Goal: Information Seeking & Learning: Learn about a topic

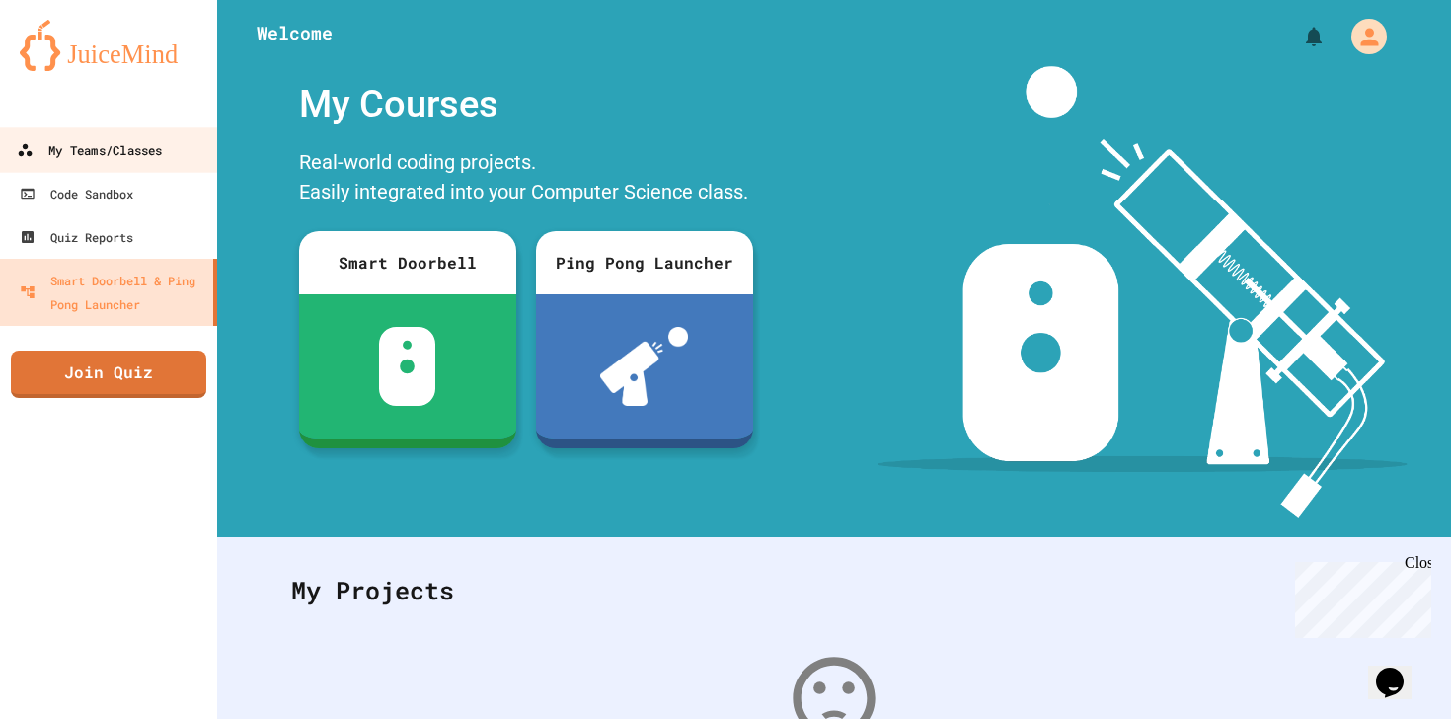
click at [124, 144] on div "My Teams/Classes" at bounding box center [89, 150] width 145 height 25
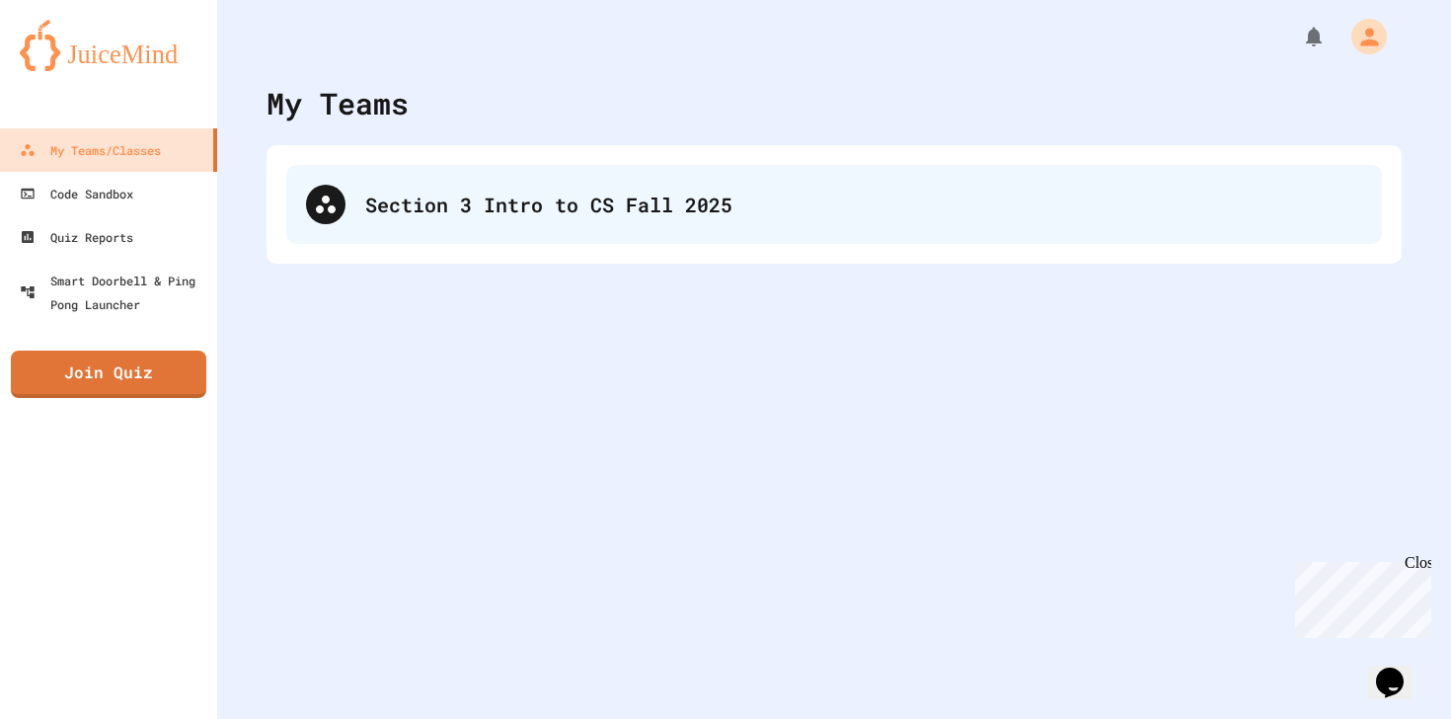
click at [434, 186] on div "Section 3 Intro to CS Fall 2025" at bounding box center [834, 204] width 1096 height 79
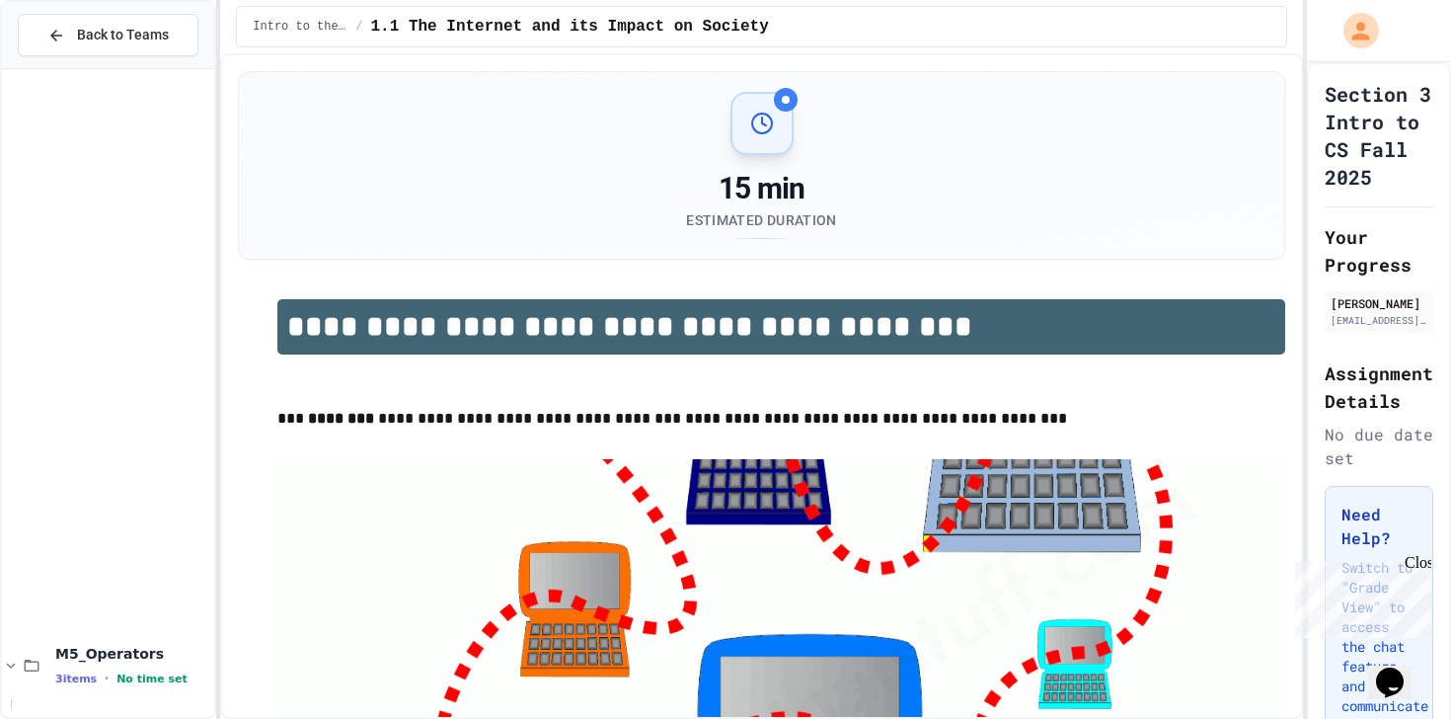
scroll to position [1607, 0]
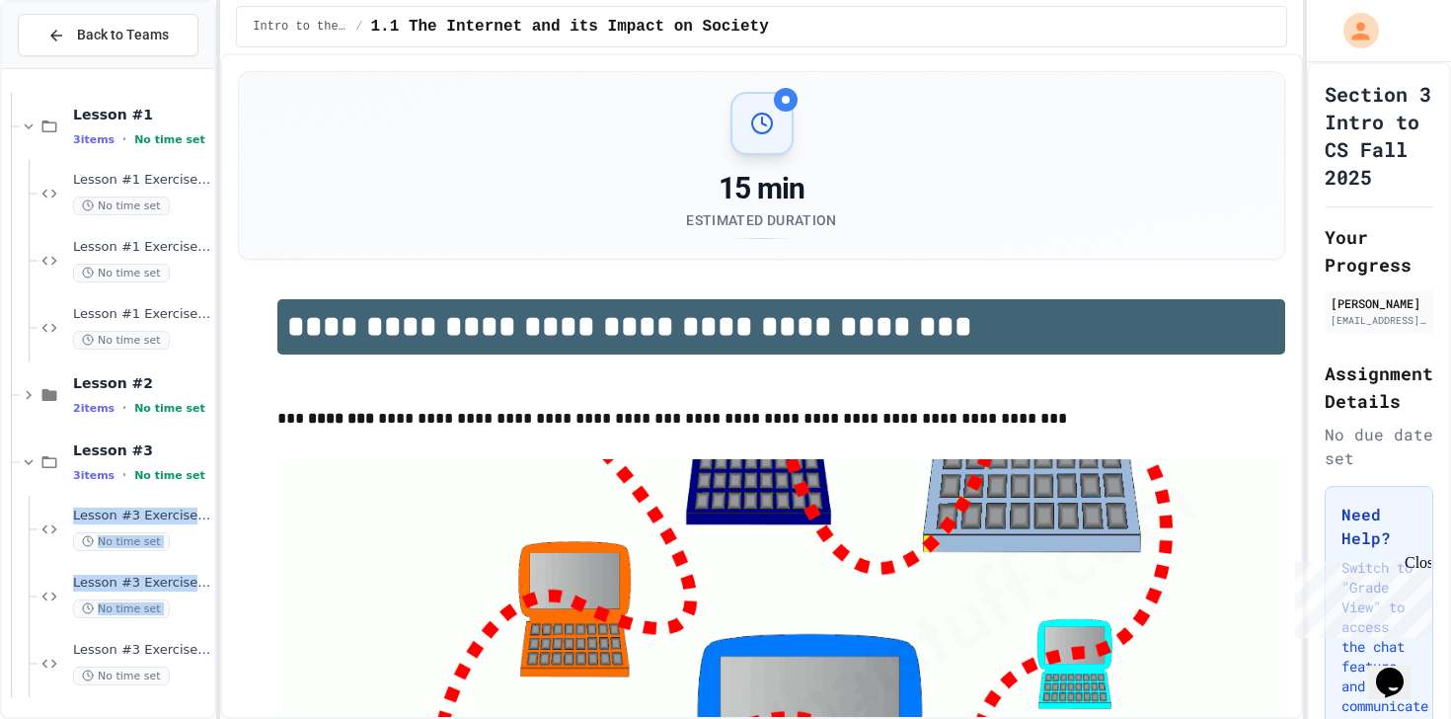
drag, startPoint x: 45, startPoint y: 636, endPoint x: 314, endPoint y: -157, distance: 836.9
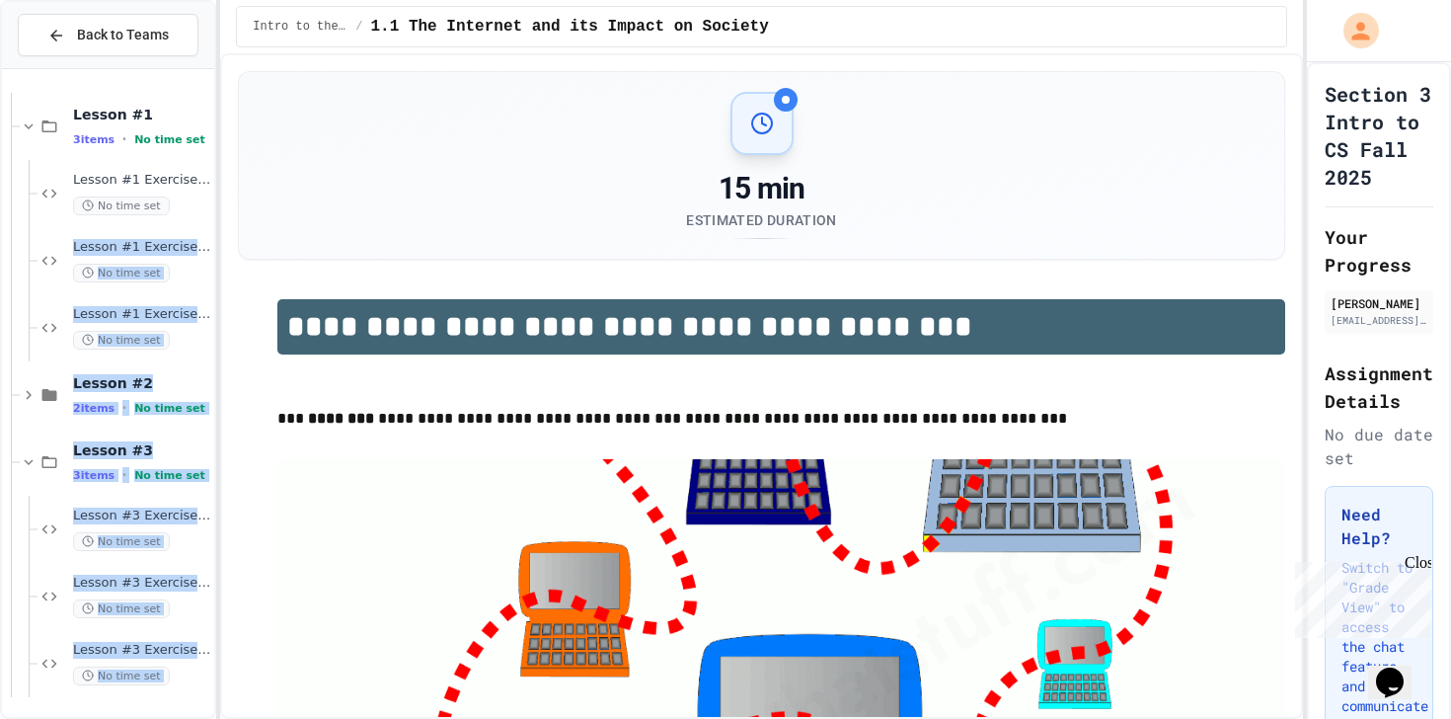
scroll to position [1239, 0]
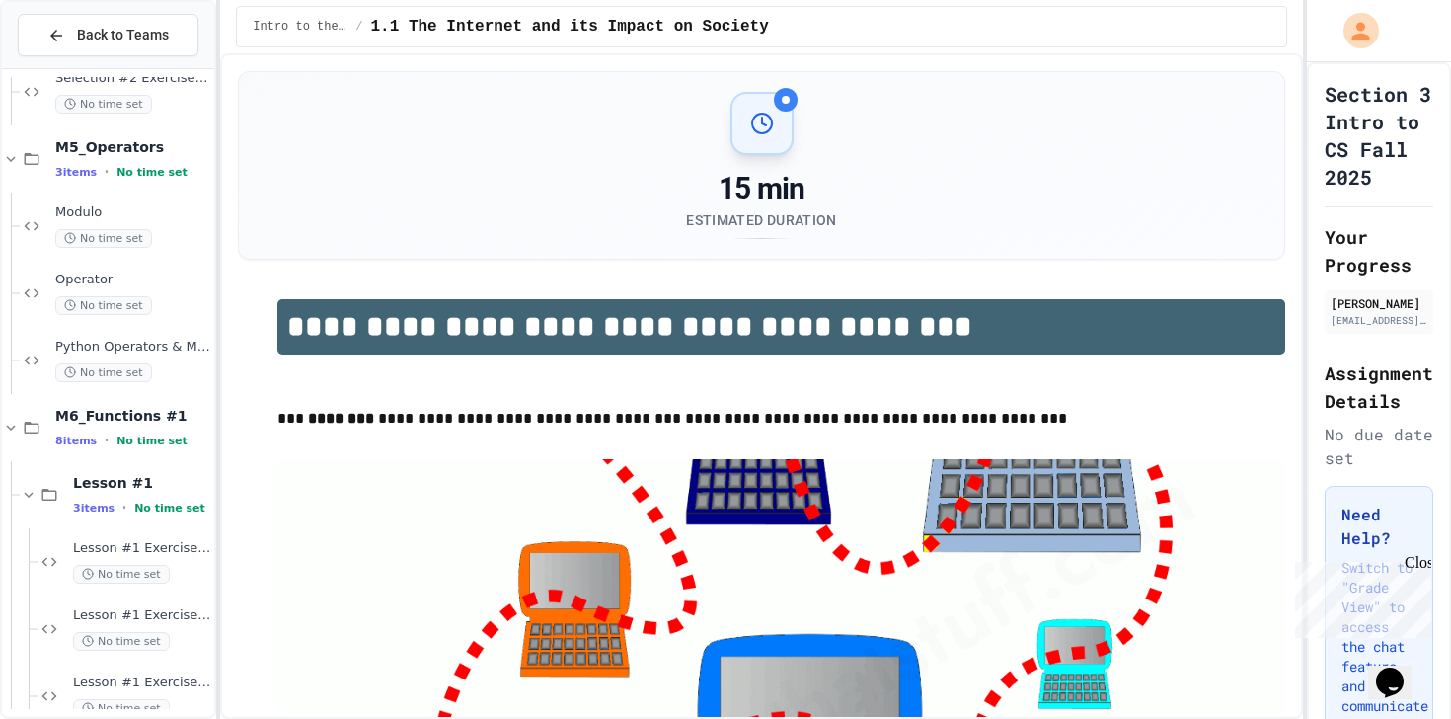
click at [410, 199] on div "15 min Estimated Duration" at bounding box center [762, 165] width 998 height 147
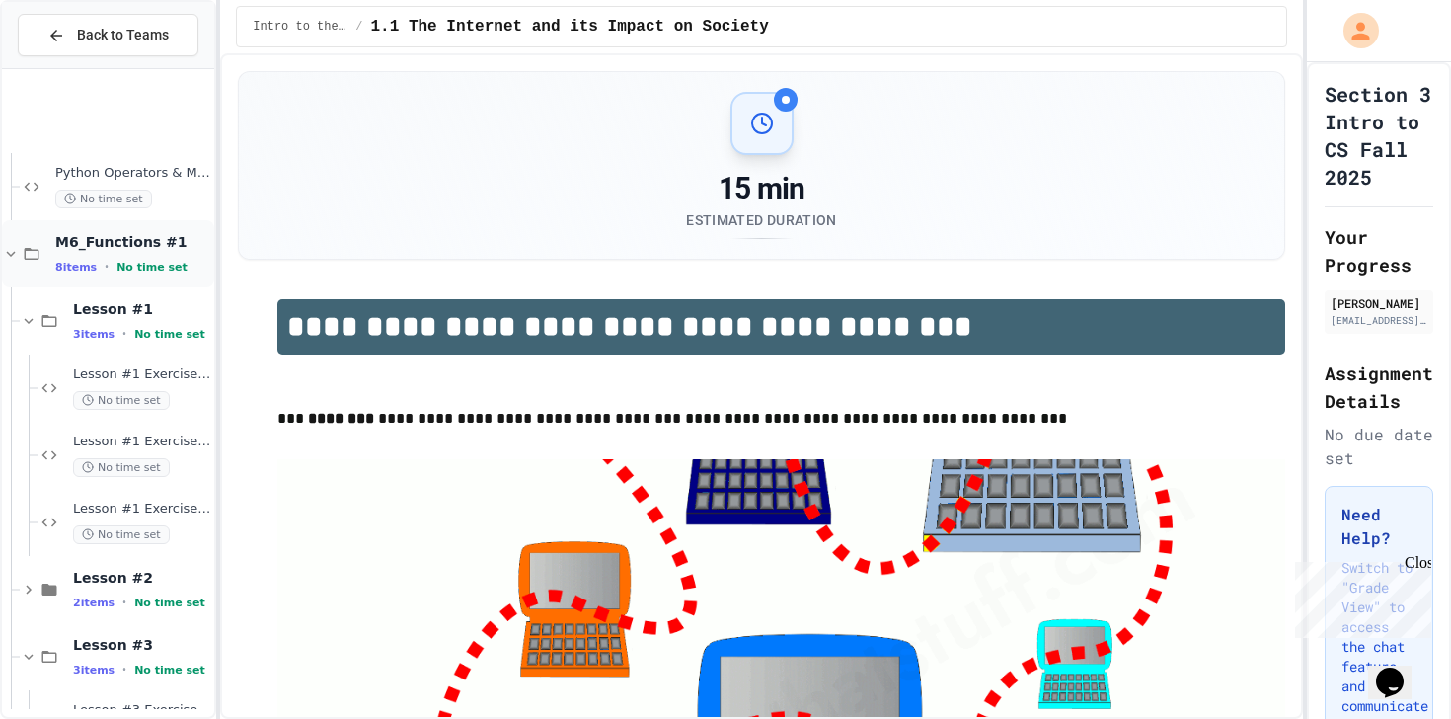
scroll to position [1607, 0]
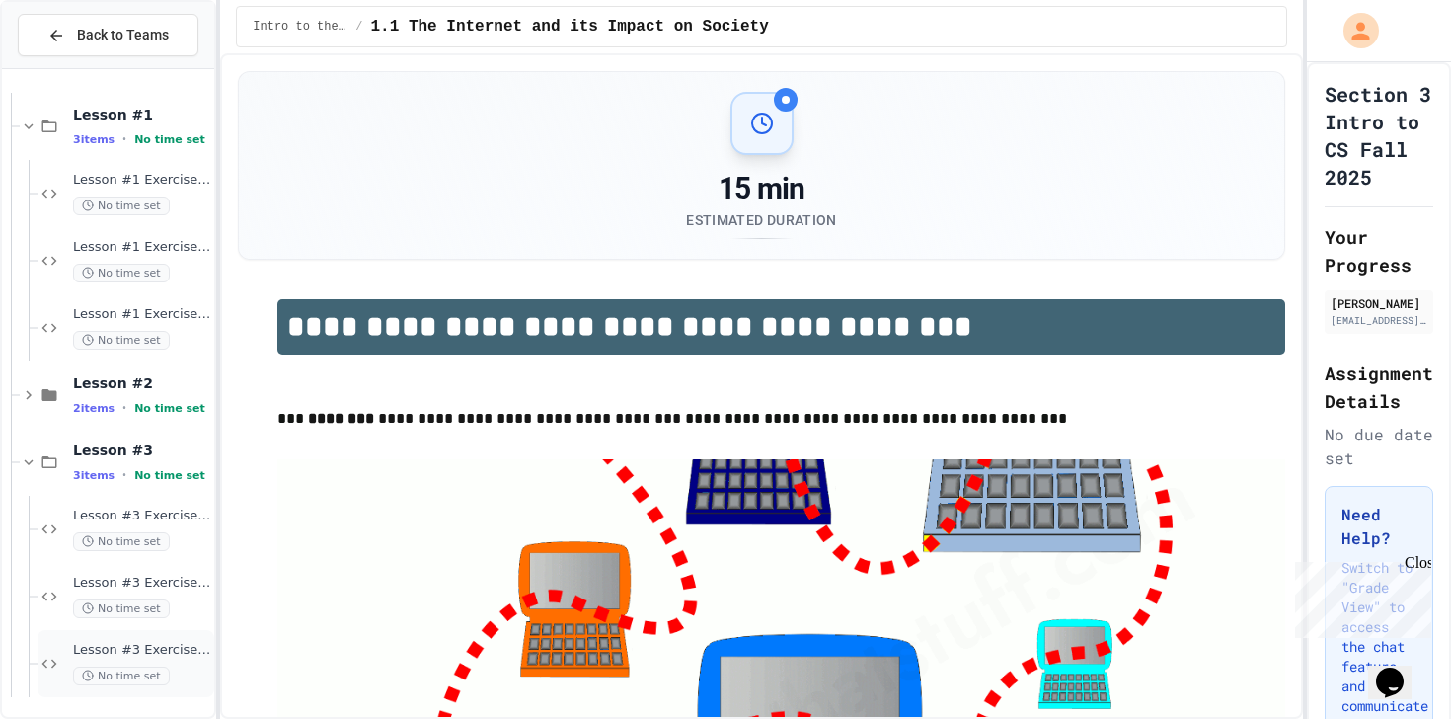
click at [81, 635] on div "Lesson #3 Exercise #3.3 No time set" at bounding box center [126, 663] width 177 height 67
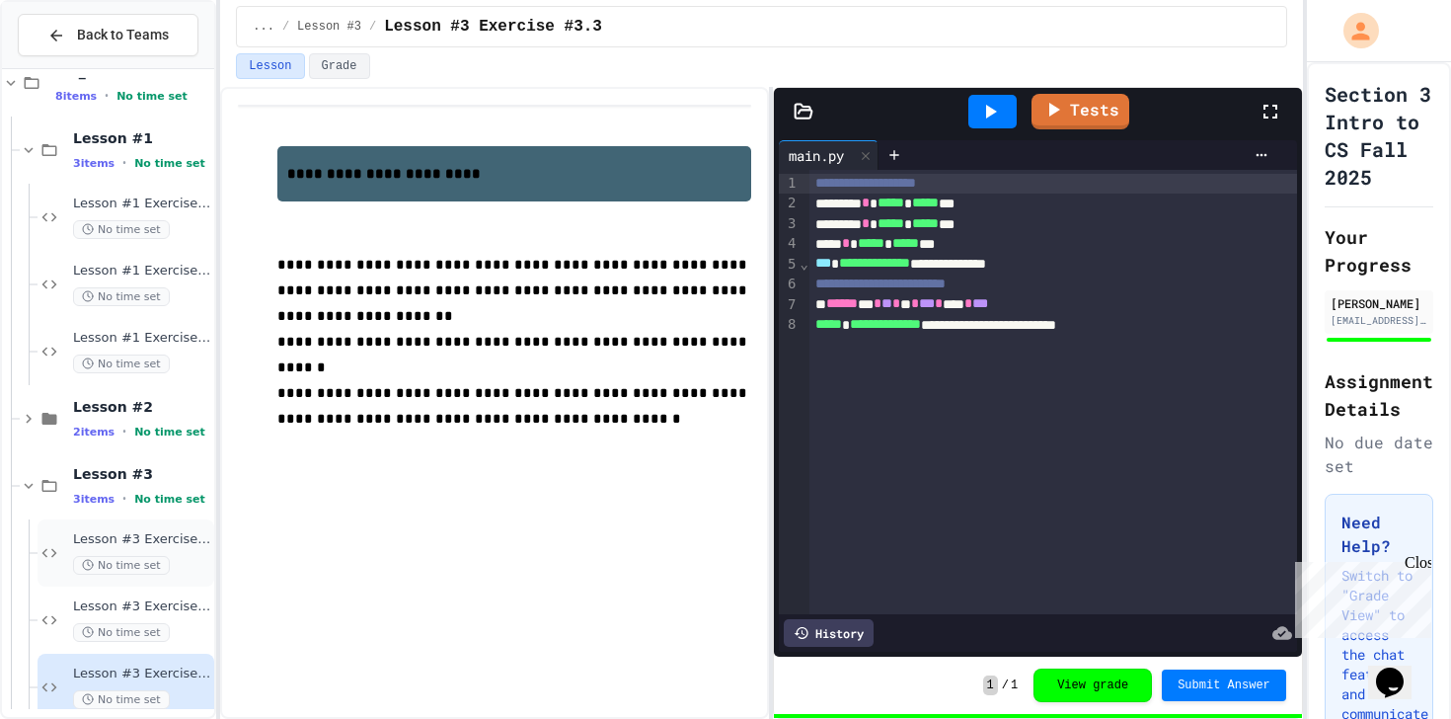
click at [58, 536] on div "Lesson #3 Exercise #3.1 No time set" at bounding box center [126, 552] width 177 height 67
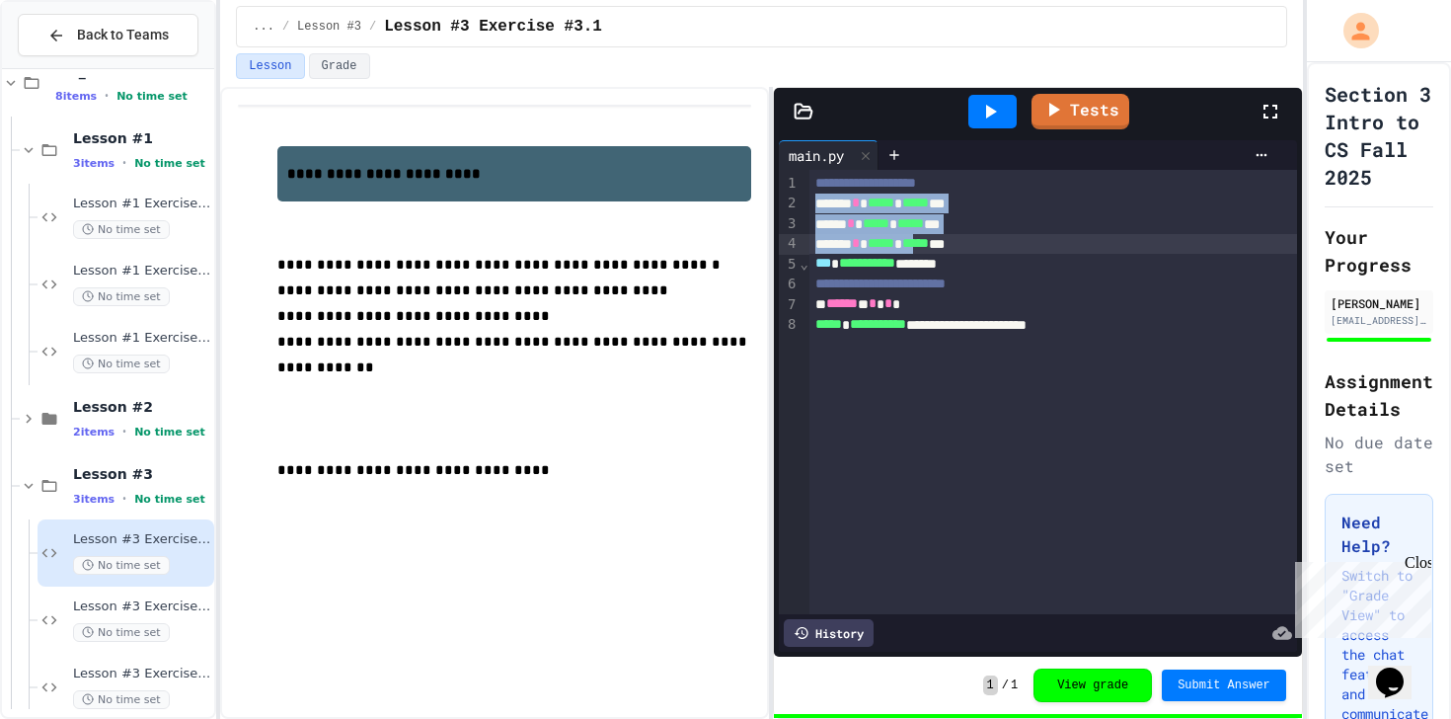
drag, startPoint x: 815, startPoint y: 200, endPoint x: 957, endPoint y: 248, distance: 149.8
click at [957, 247] on div "**********" at bounding box center [1053, 392] width 488 height 444
click at [1101, 219] on div "***** * ***** * ***** ***" at bounding box center [1053, 224] width 488 height 20
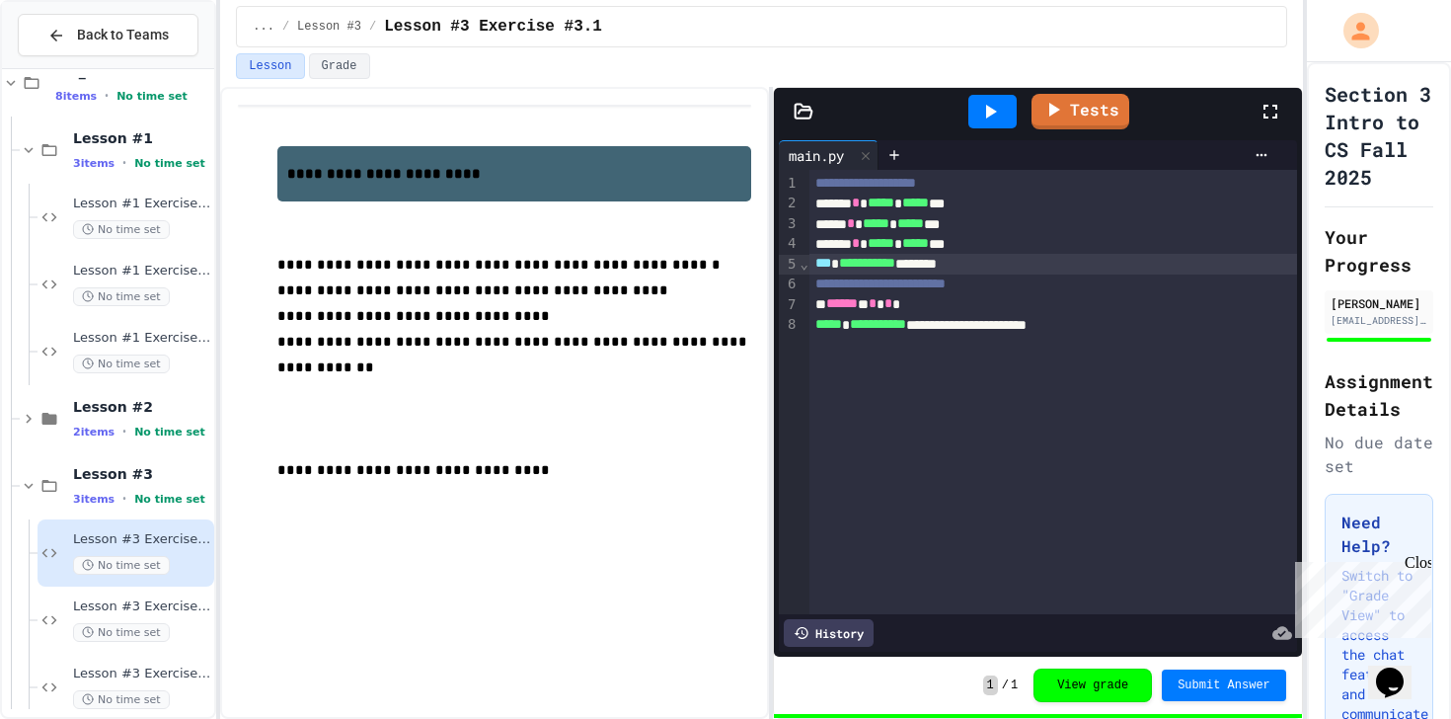
click at [1127, 257] on div "**********" at bounding box center [1053, 264] width 488 height 20
click at [141, 599] on span "Lesson #3 Exercise #3.2" at bounding box center [141, 606] width 137 height 17
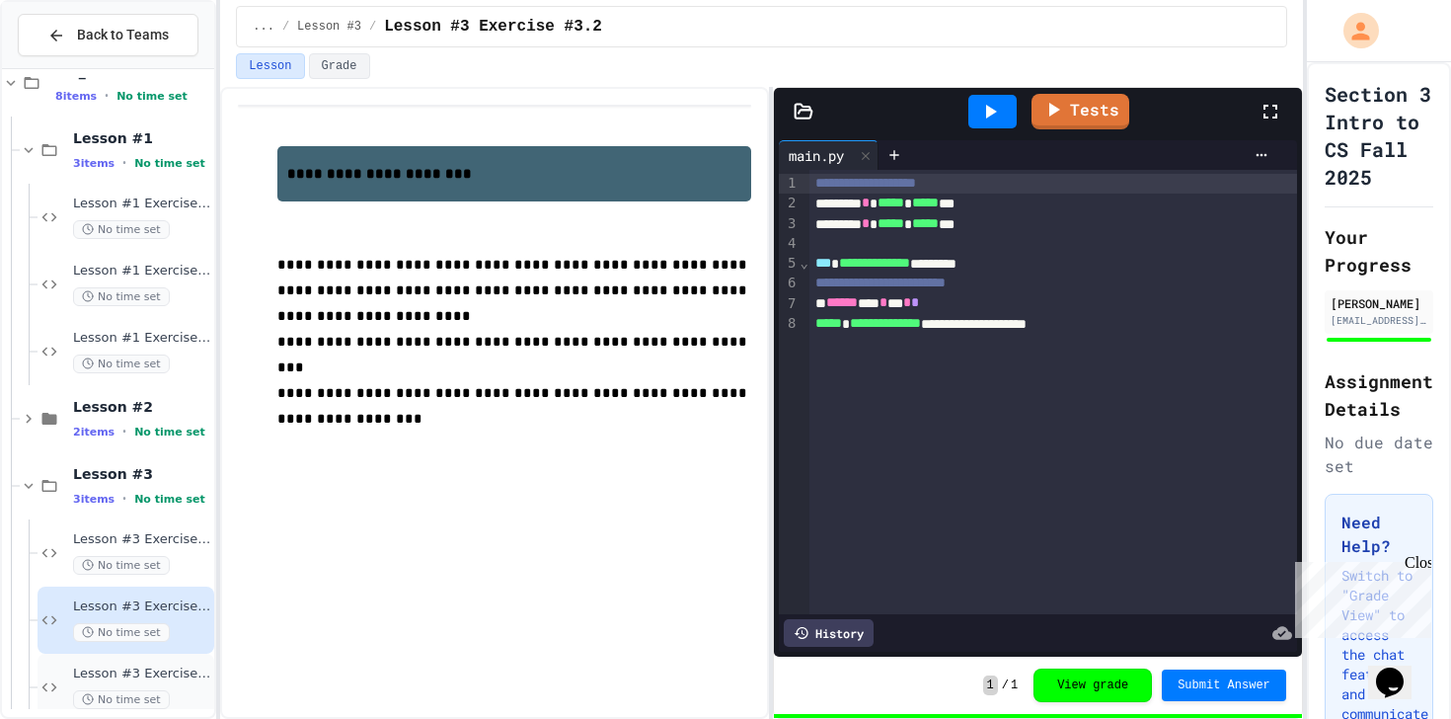
click at [167, 668] on span "Lesson #3 Exercise #3.3" at bounding box center [141, 673] width 137 height 17
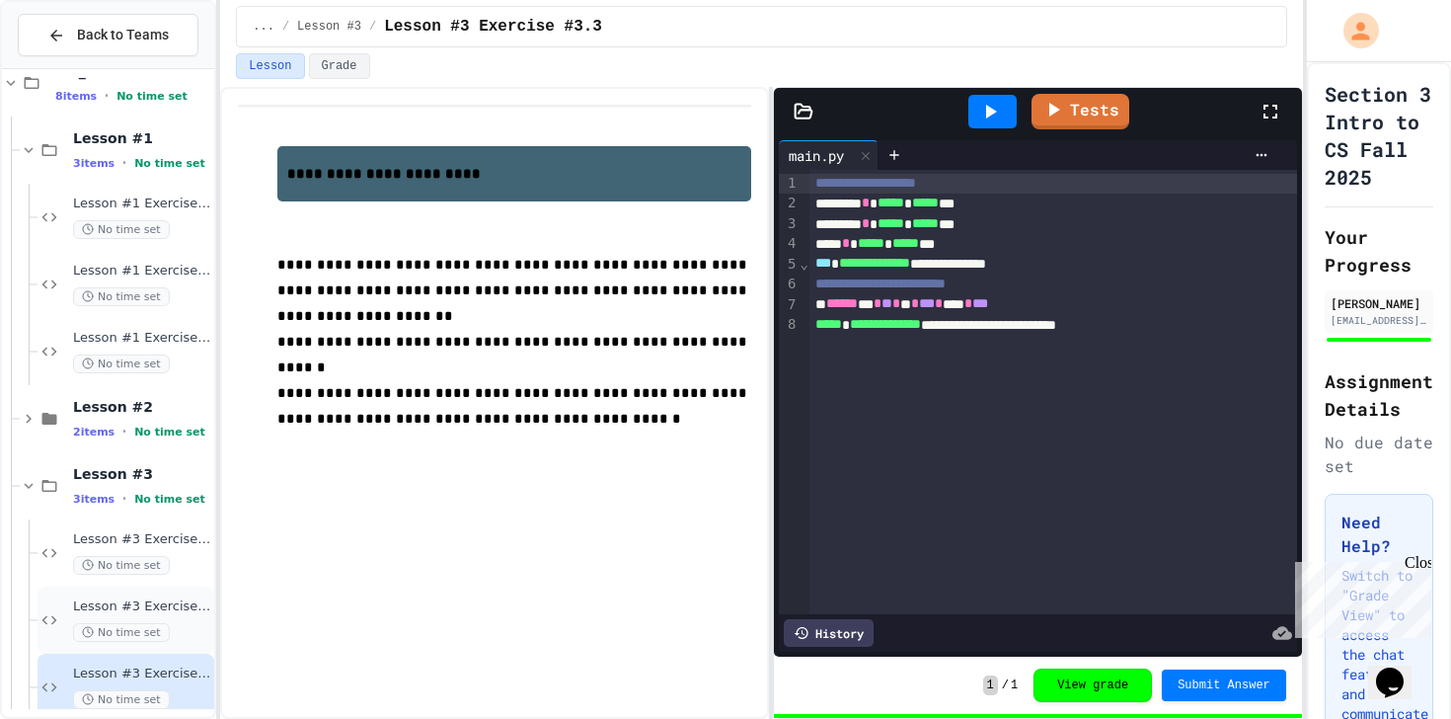
click at [184, 613] on span "Lesson #3 Exercise #3.2" at bounding box center [141, 606] width 137 height 17
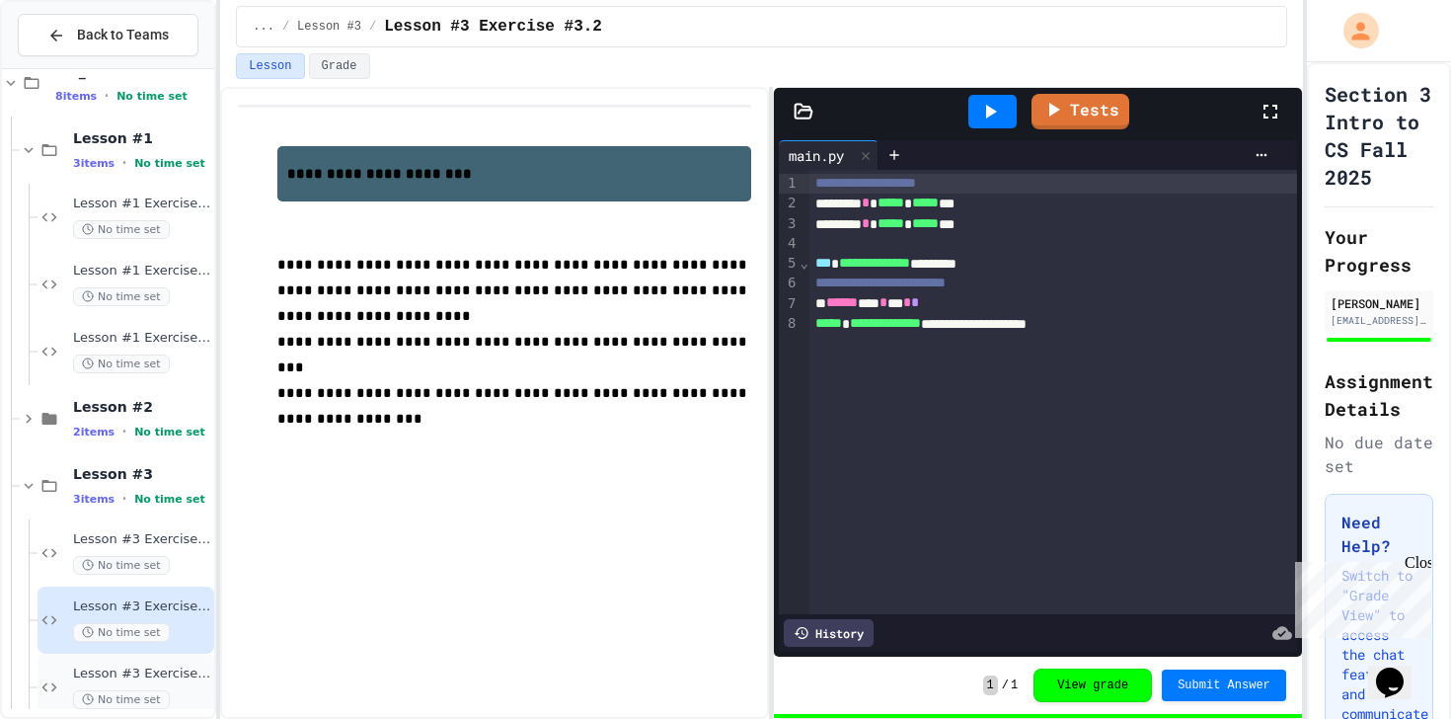
click at [173, 679] on span "Lesson #3 Exercise #3.3" at bounding box center [141, 673] width 137 height 17
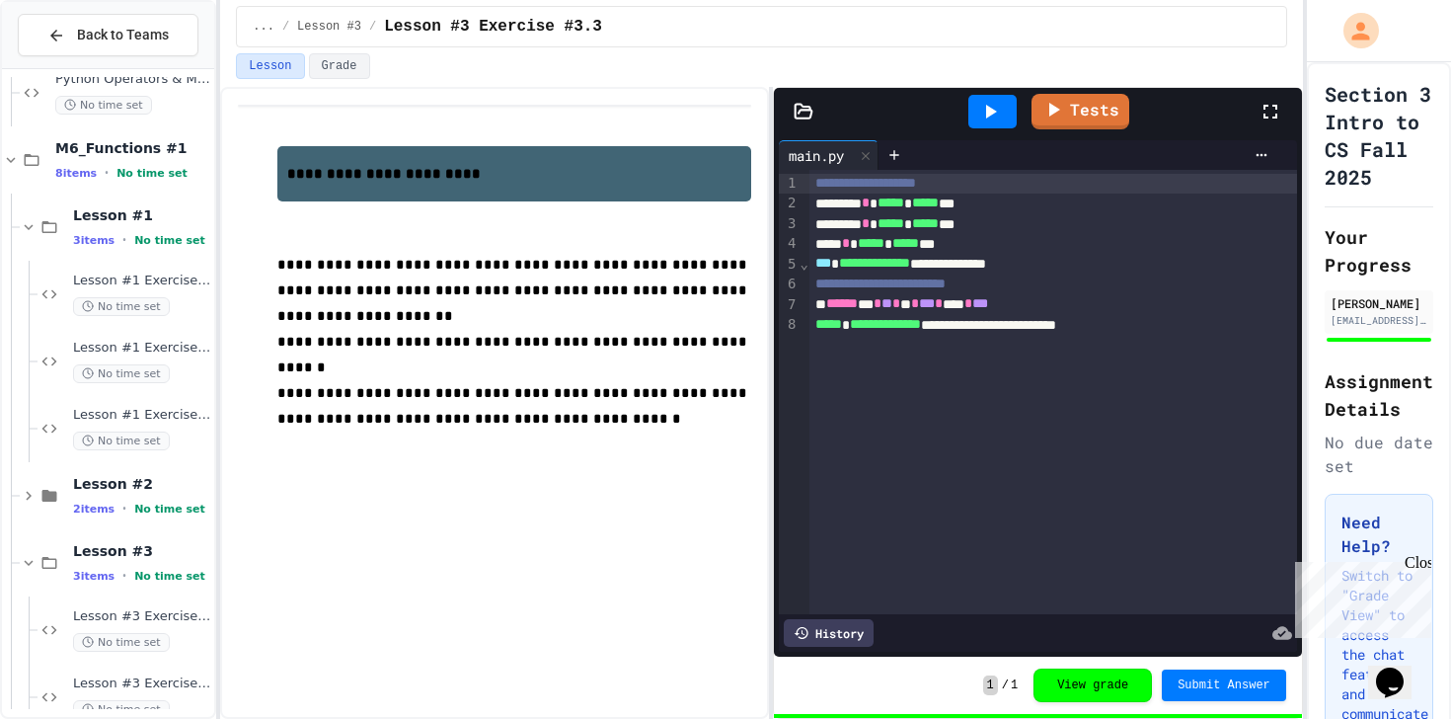
scroll to position [1607, 0]
